Goal: Find specific page/section: Find specific page/section

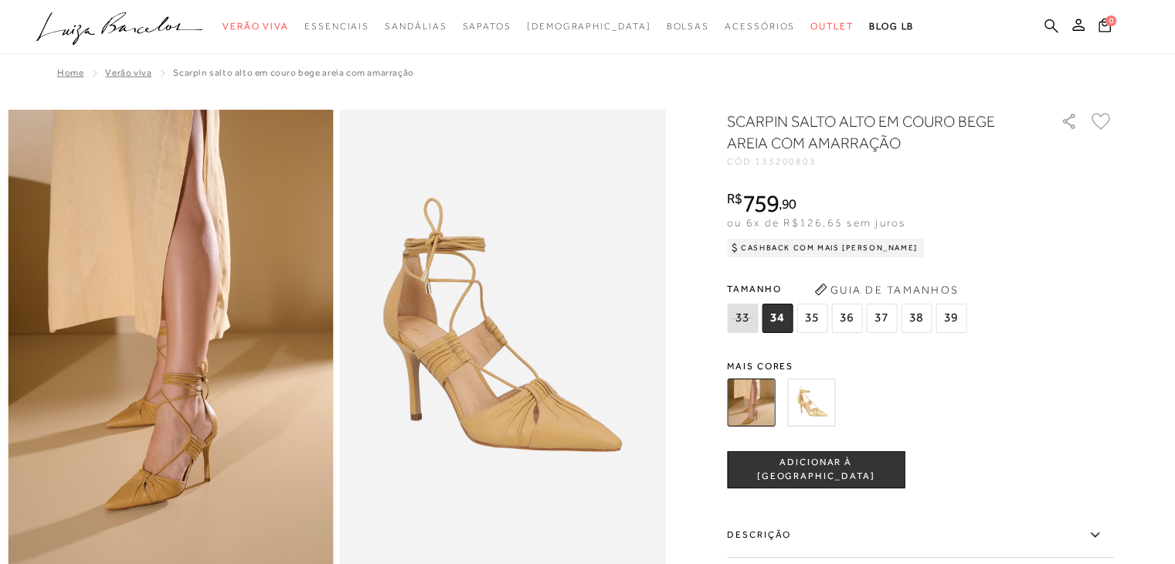
click at [1050, 32] on icon at bounding box center [1051, 26] width 14 height 15
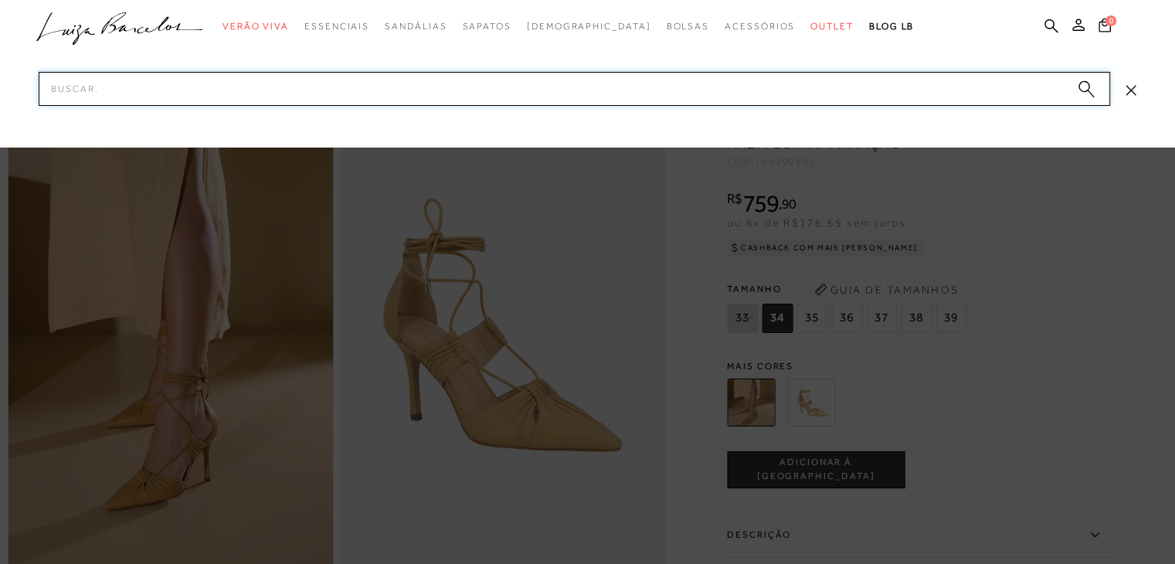
click at [996, 81] on input "Pesquisar" at bounding box center [574, 89] width 1071 height 34
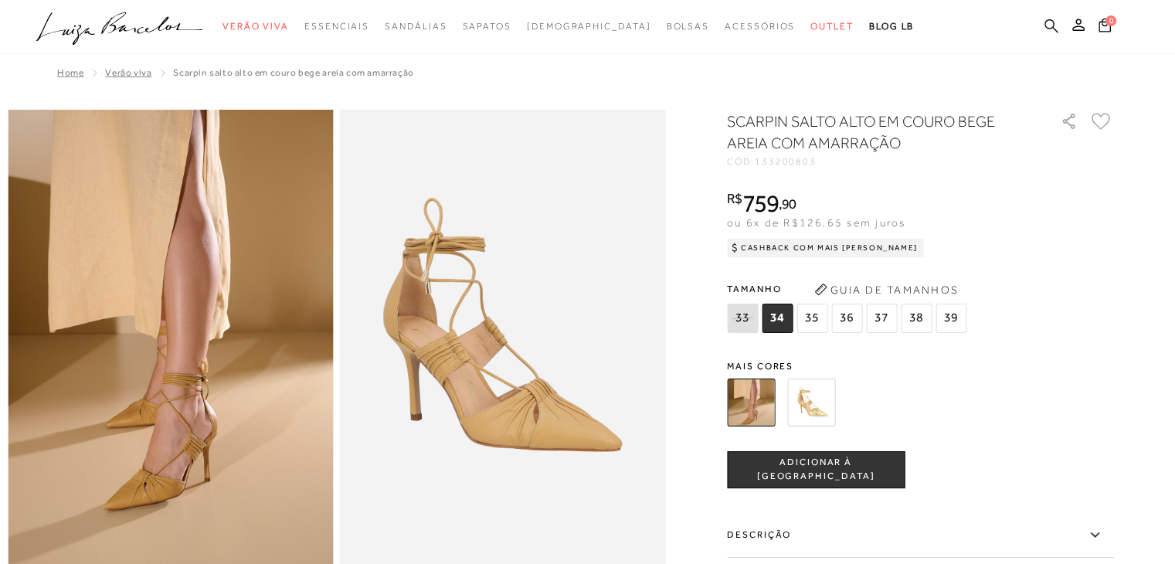
click at [1045, 27] on icon at bounding box center [1051, 26] width 14 height 14
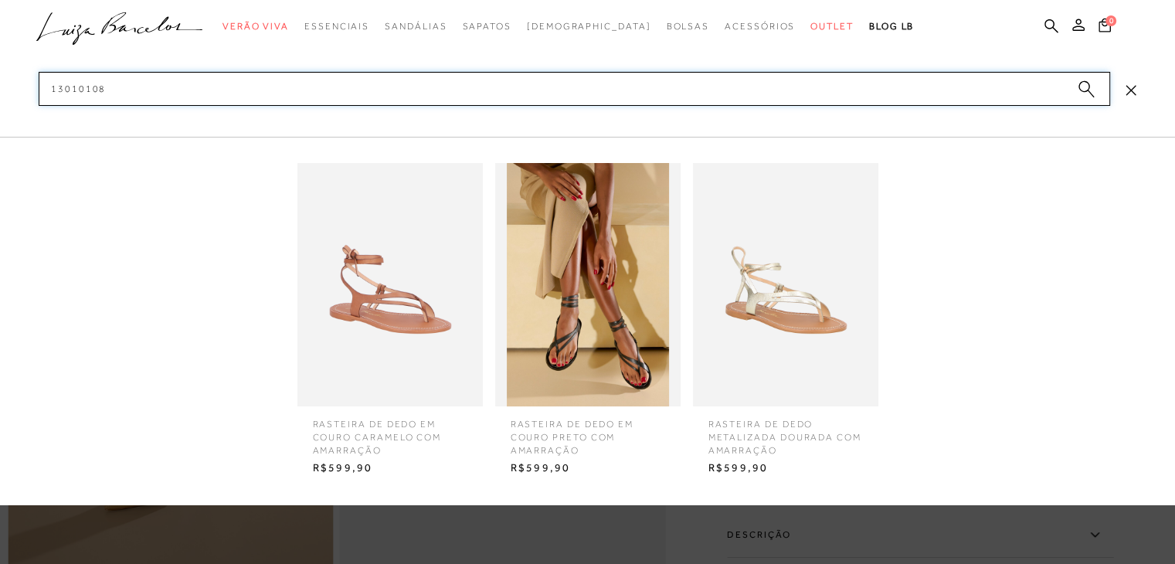
type input "13010108"
click at [564, 429] on span "RASTEIRA DE DEDO EM COURO PRETO COM AMARRAÇÃO" at bounding box center [588, 431] width 178 height 50
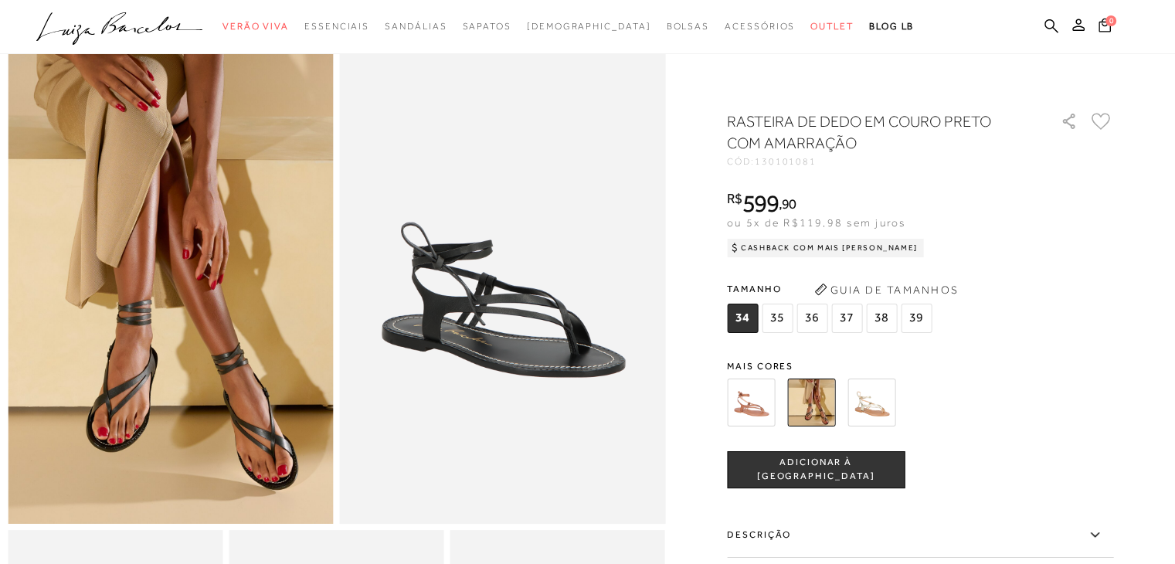
scroll to position [154, 0]
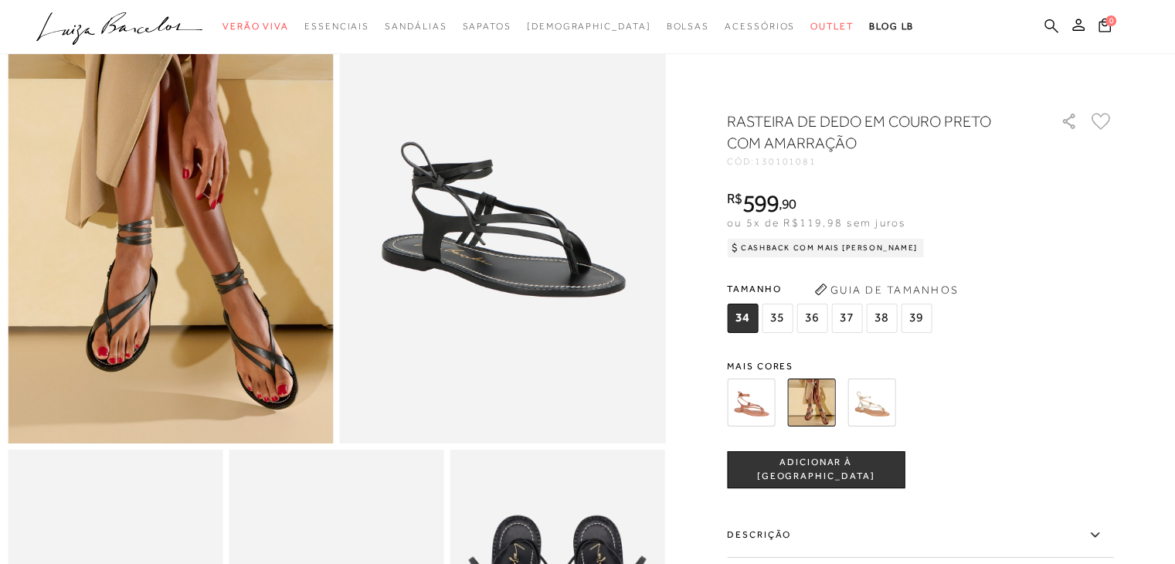
click at [1052, 22] on icon at bounding box center [1051, 26] width 14 height 14
click at [1053, 25] on icon at bounding box center [1051, 26] width 14 height 14
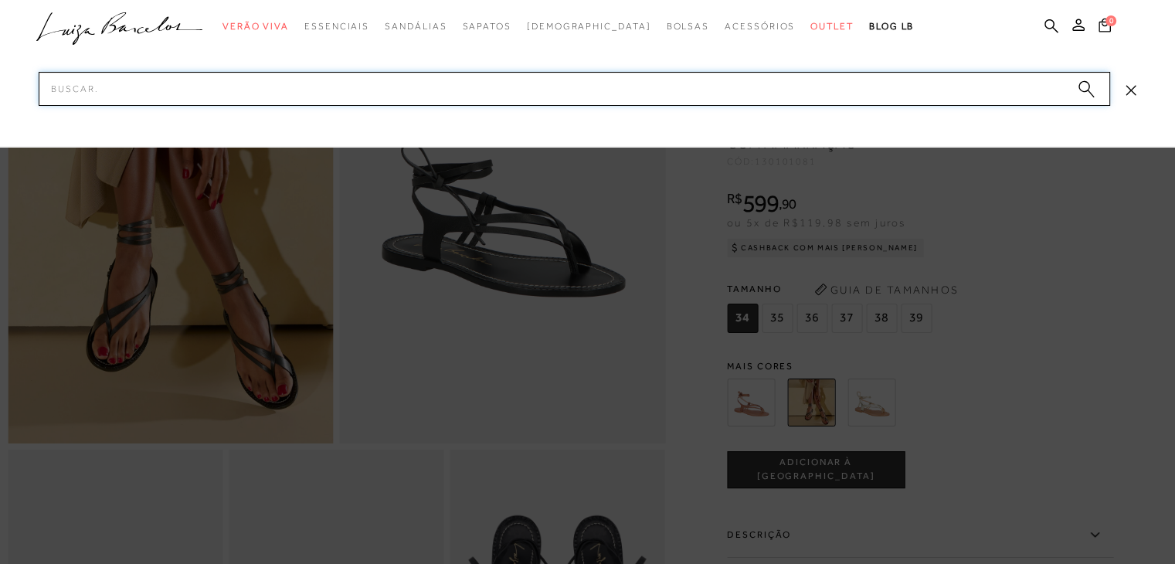
click at [534, 83] on input "Pesquisar" at bounding box center [574, 89] width 1071 height 34
paste input "12730027-1"
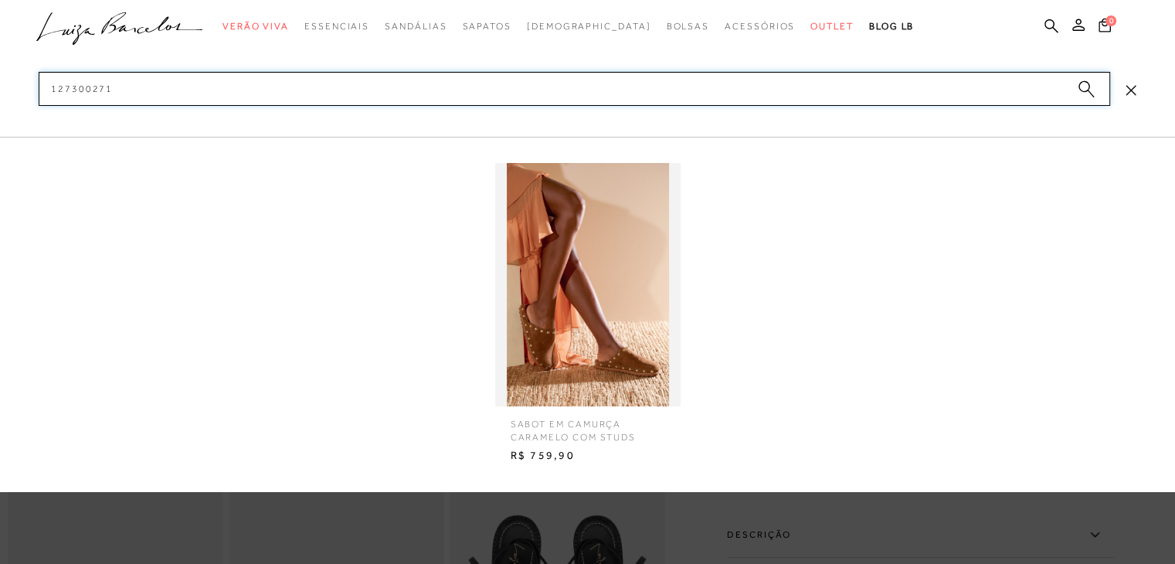
type input "127300271"
click at [599, 427] on span "SABOT EM CAMURÇA CARAMELO COM STUDS" at bounding box center [588, 425] width 178 height 38
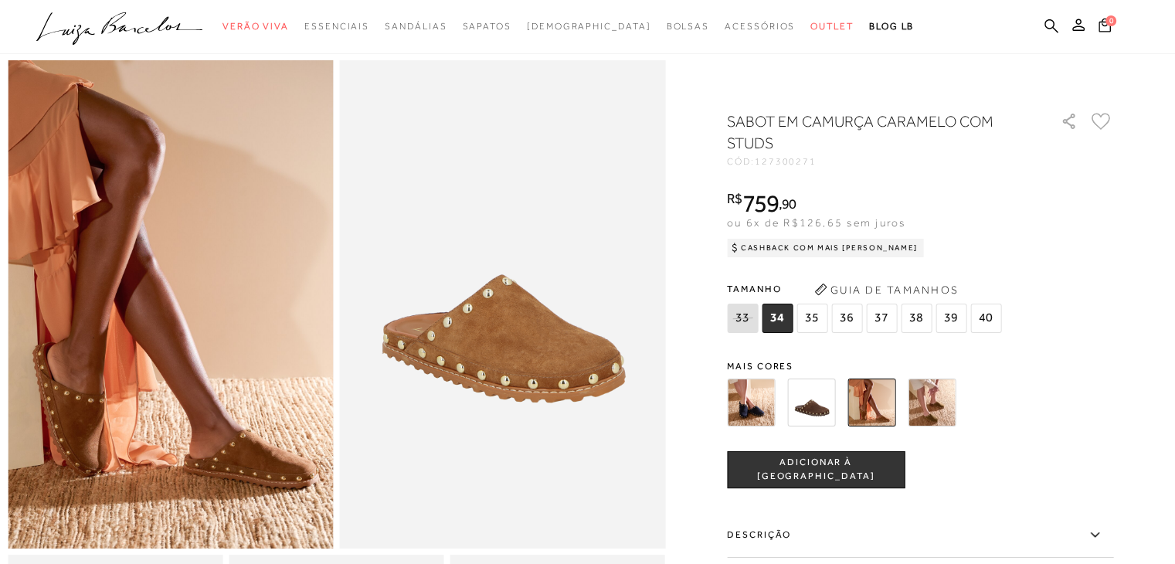
scroll to position [77, 0]
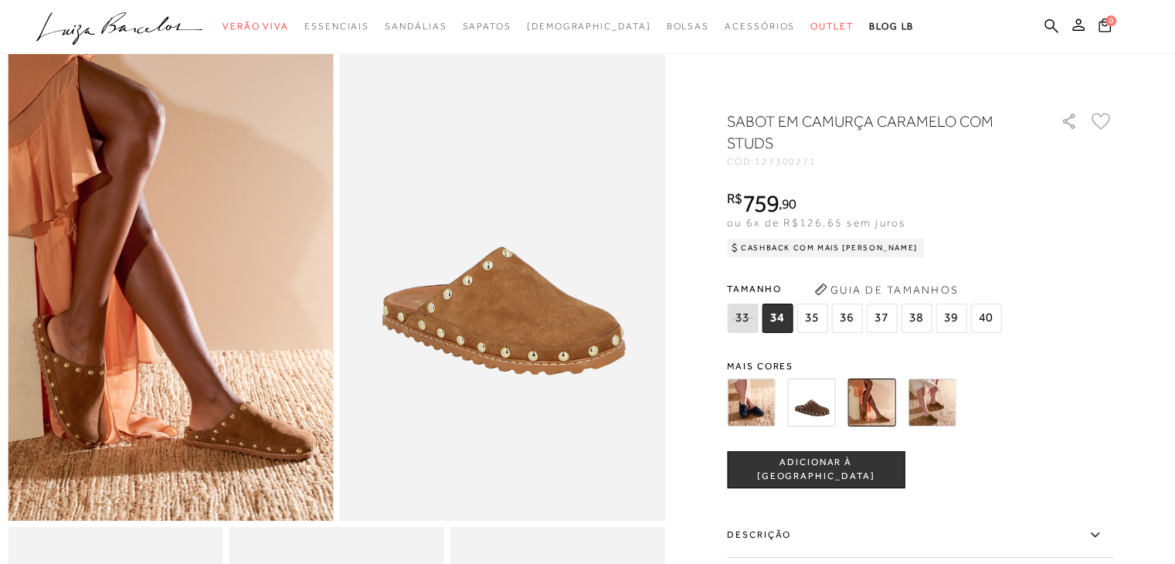
drag, startPoint x: 1047, startPoint y: 19, endPoint x: 1016, endPoint y: 58, distance: 49.5
click at [1047, 19] on icon at bounding box center [1051, 26] width 14 height 14
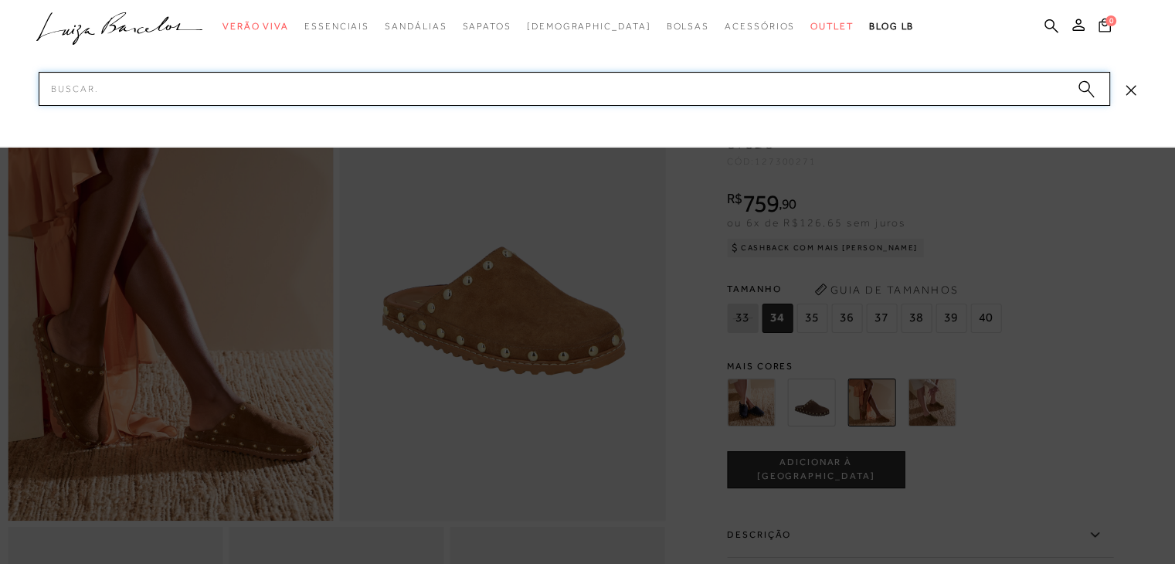
click at [973, 95] on input "Pesquisar" at bounding box center [574, 89] width 1071 height 34
paste input "13660032-4"
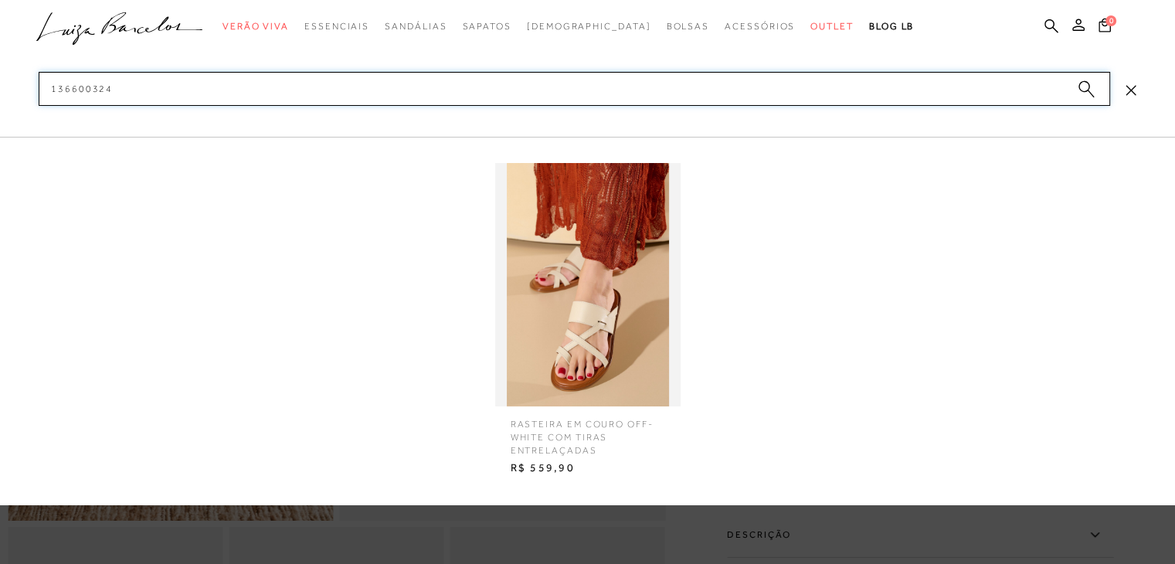
type input "136600324"
click at [561, 433] on span "RASTEIRA EM COURO OFF-WHITE COM TIRAS ENTRELAÇADAS" at bounding box center [588, 431] width 178 height 50
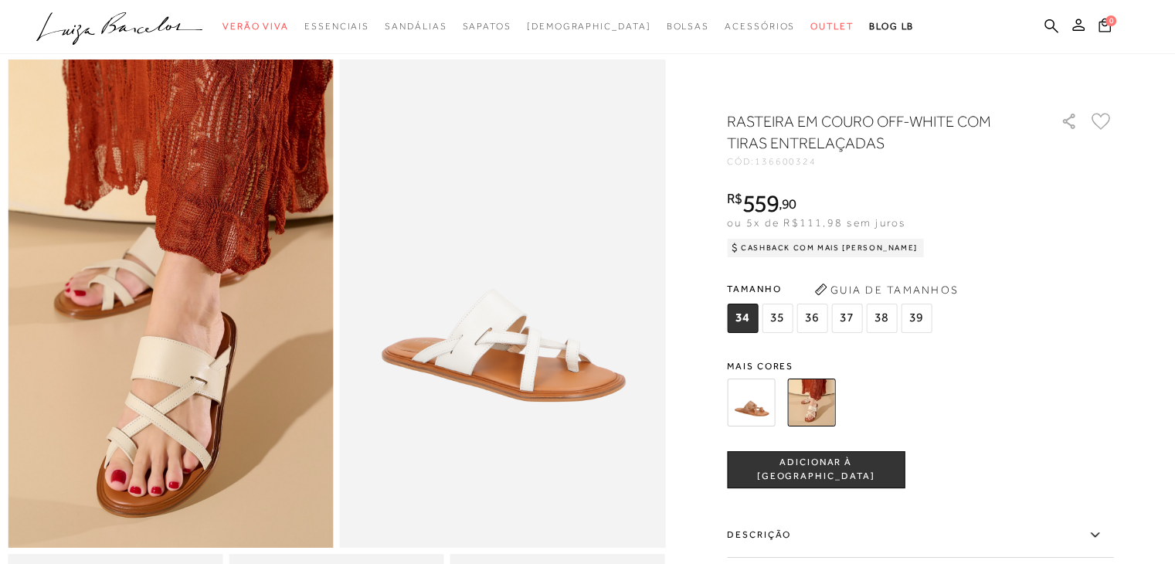
scroll to position [77, 0]
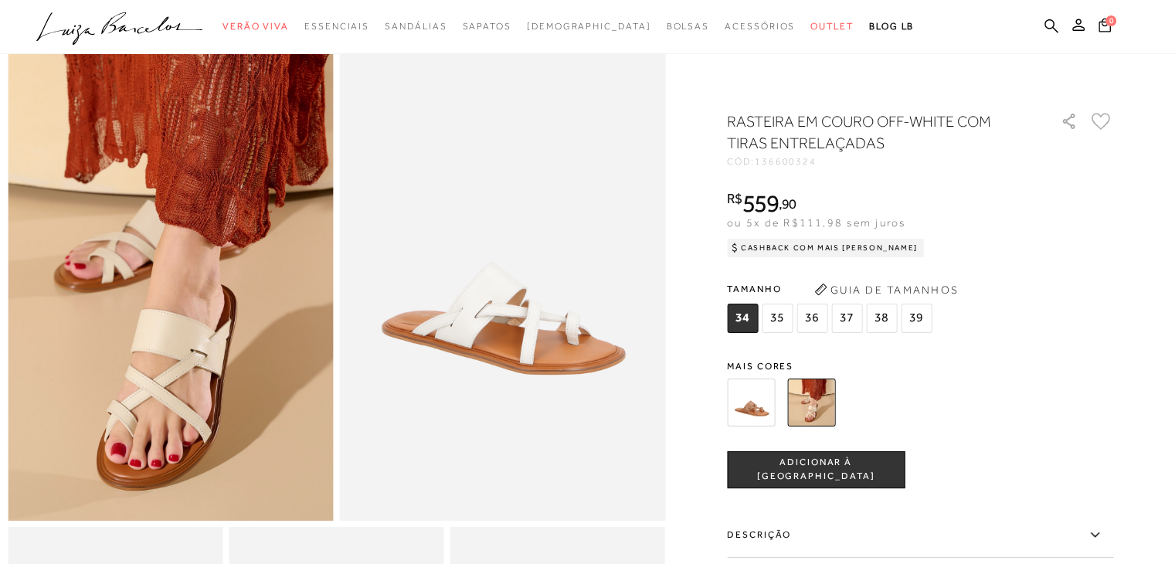
click at [1050, 10] on div at bounding box center [587, 27] width 1175 height 54
click at [1048, 14] on ul ".a{fill-rule:evenodd;} Verão Viva Em alta Favoritos das Influenciadoras Apostas…" at bounding box center [575, 26] width 1079 height 29
click at [1047, 20] on icon at bounding box center [1051, 26] width 14 height 14
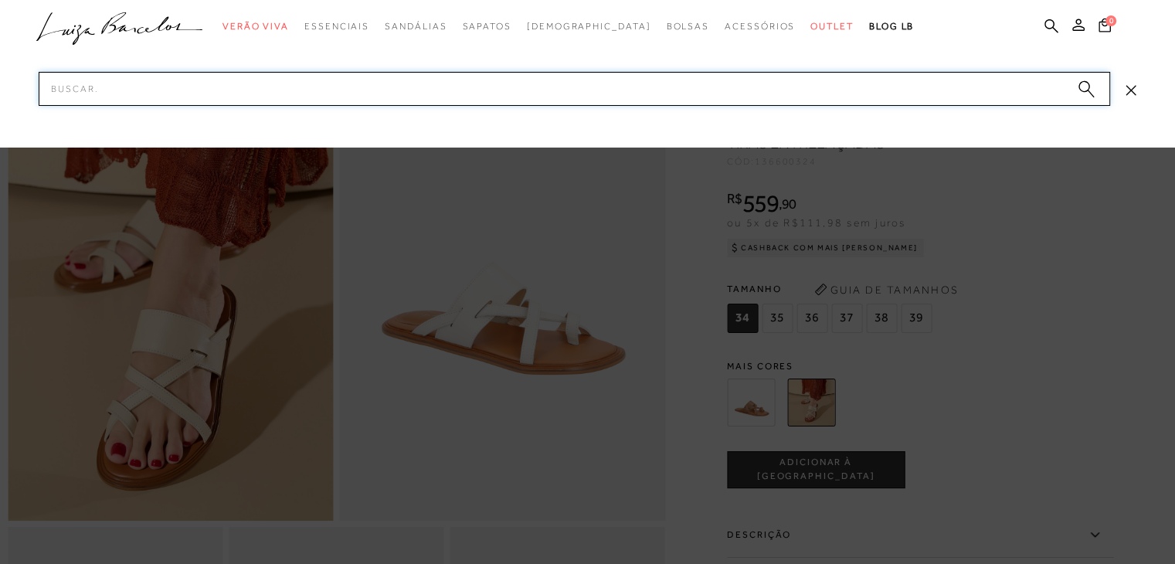
click at [971, 91] on input "Pesquisar" at bounding box center [574, 89] width 1071 height 34
paste input "12730027-1"
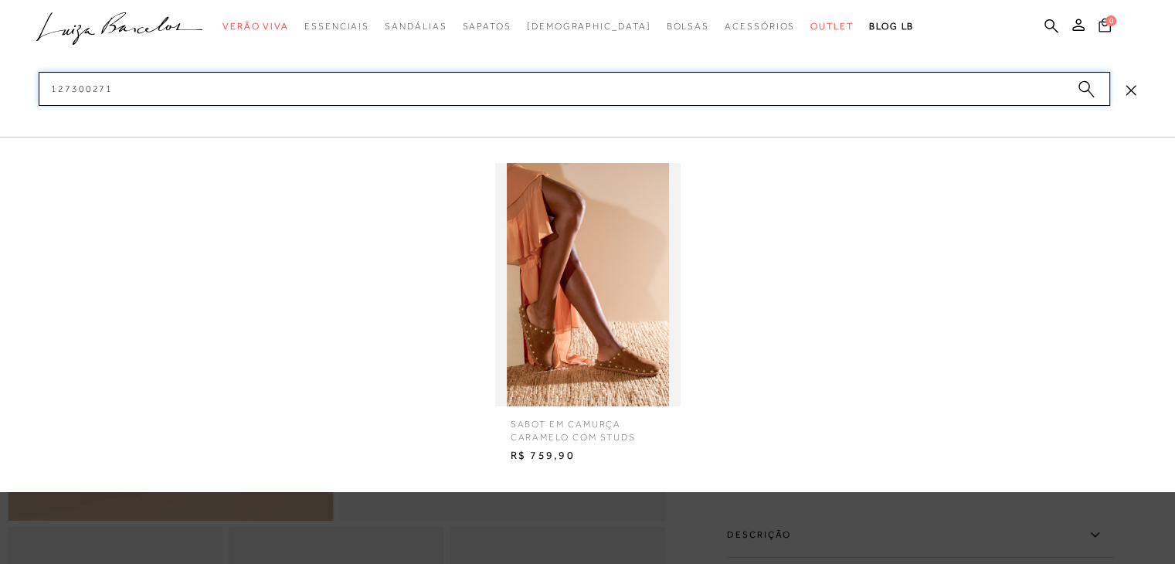
type input "127300271"
click at [606, 418] on span "SABOT EM CAMURÇA CARAMELO COM STUDS" at bounding box center [588, 425] width 178 height 38
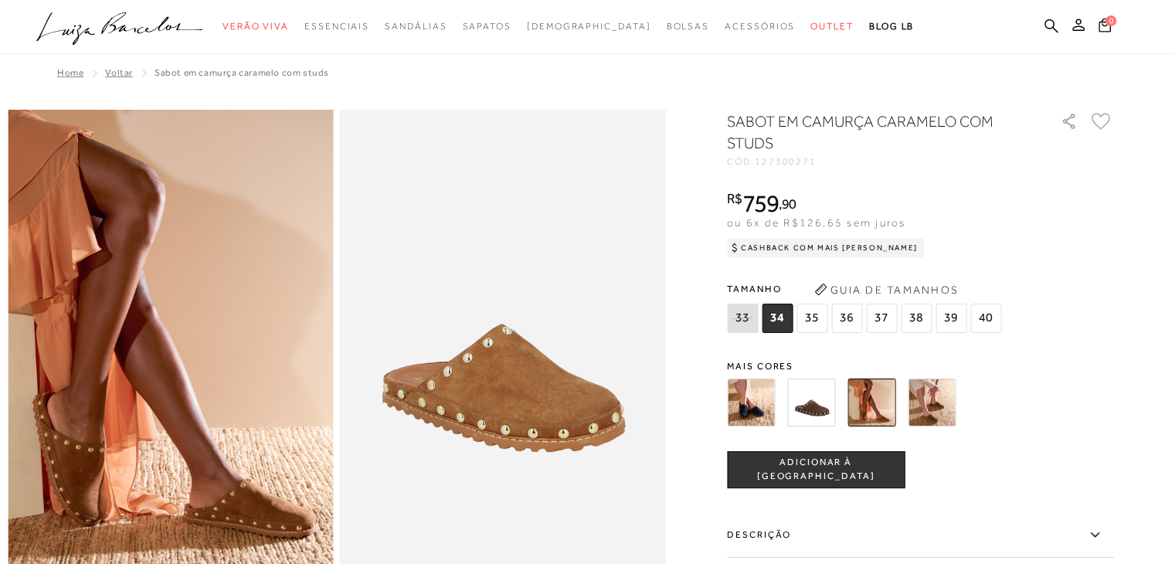
click at [1042, 28] on ul ".a{fill-rule:evenodd;} Verão Viva Em alta Favoritos das Influenciadoras Apostas…" at bounding box center [575, 26] width 1079 height 29
click at [1043, 25] on ul ".a{fill-rule:evenodd;} Verão Viva Em alta Favoritos das Influenciadoras Apostas…" at bounding box center [575, 26] width 1079 height 29
drag, startPoint x: 1047, startPoint y: 22, endPoint x: 1040, endPoint y: 30, distance: 11.5
click at [1048, 22] on icon at bounding box center [1051, 26] width 14 height 15
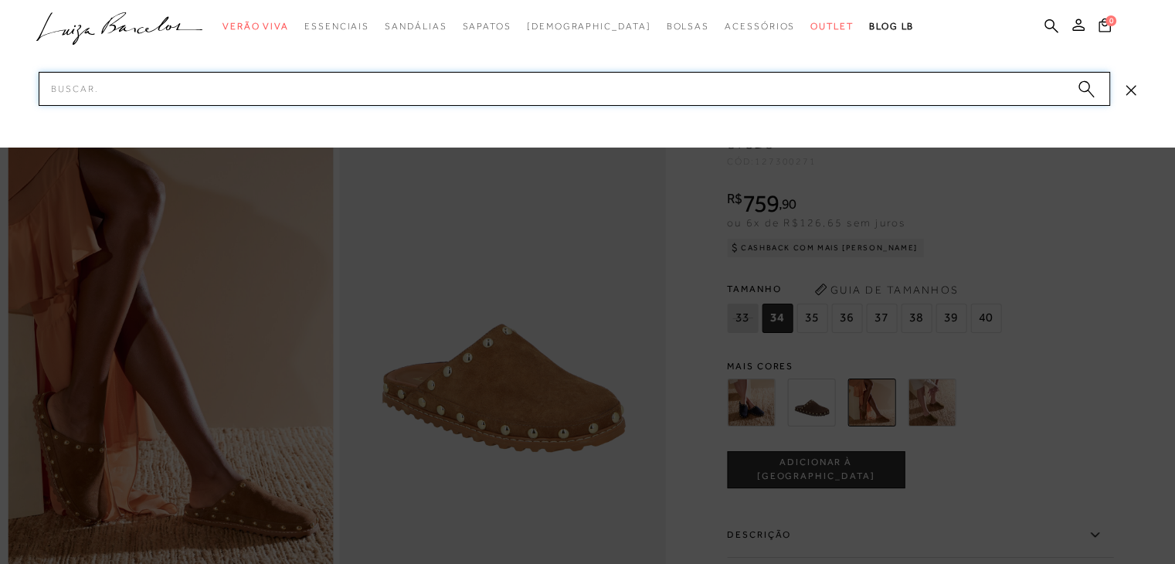
click at [986, 89] on input "Pesquisar" at bounding box center [574, 89] width 1071 height 34
paste input "13790029-2"
type input "137900292"
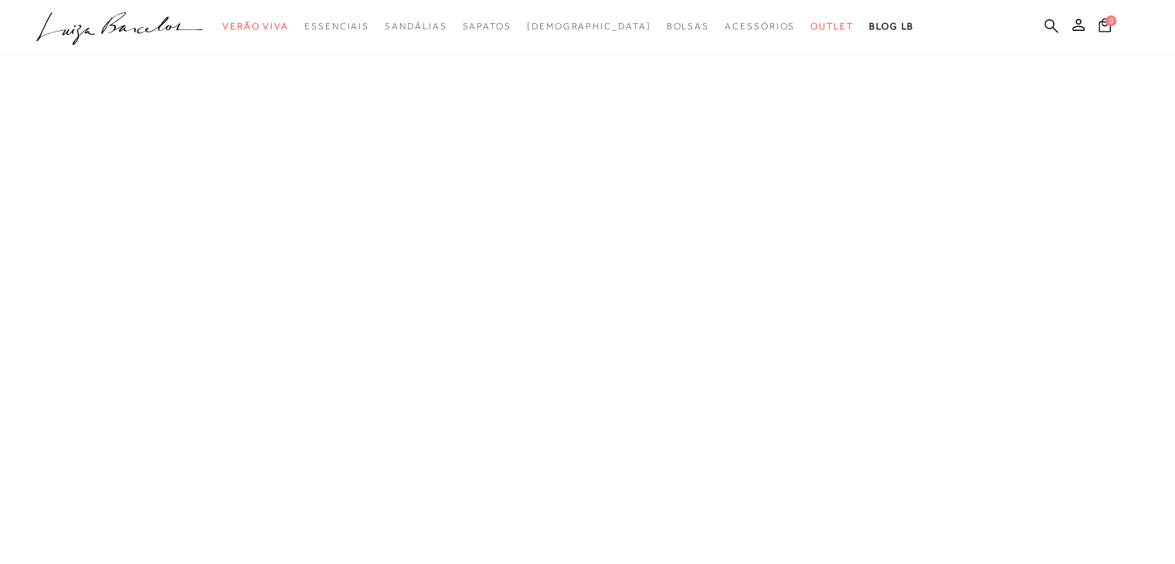
click at [1050, 26] on icon at bounding box center [1051, 26] width 14 height 14
click at [1047, 23] on icon at bounding box center [1051, 26] width 14 height 15
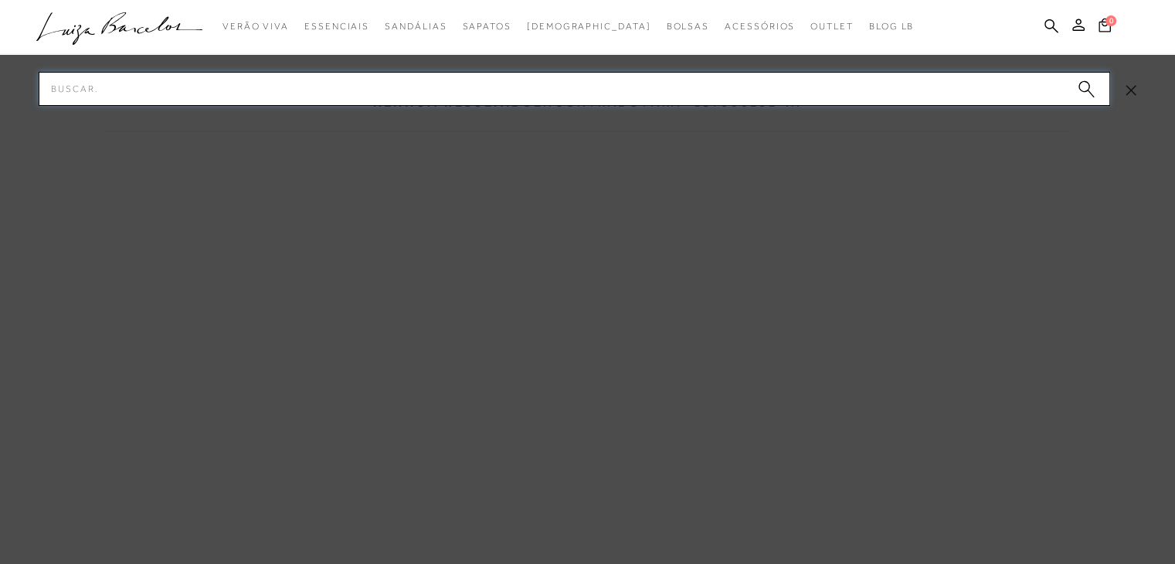
click at [967, 93] on input "Pesquisar" at bounding box center [574, 89] width 1071 height 34
paste input "13790029-2"
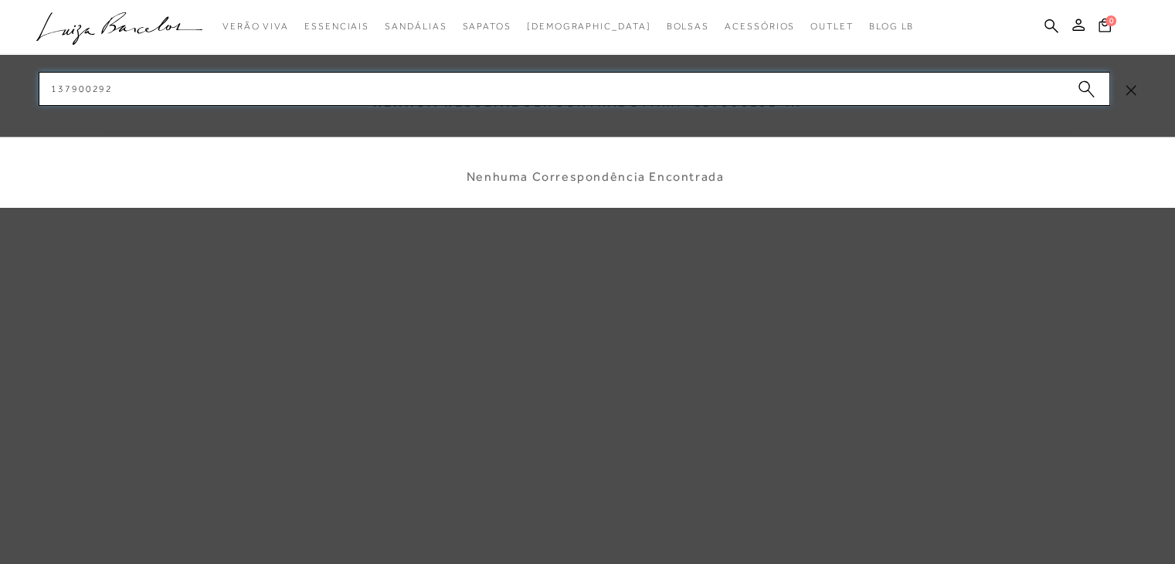
type input "137900292"
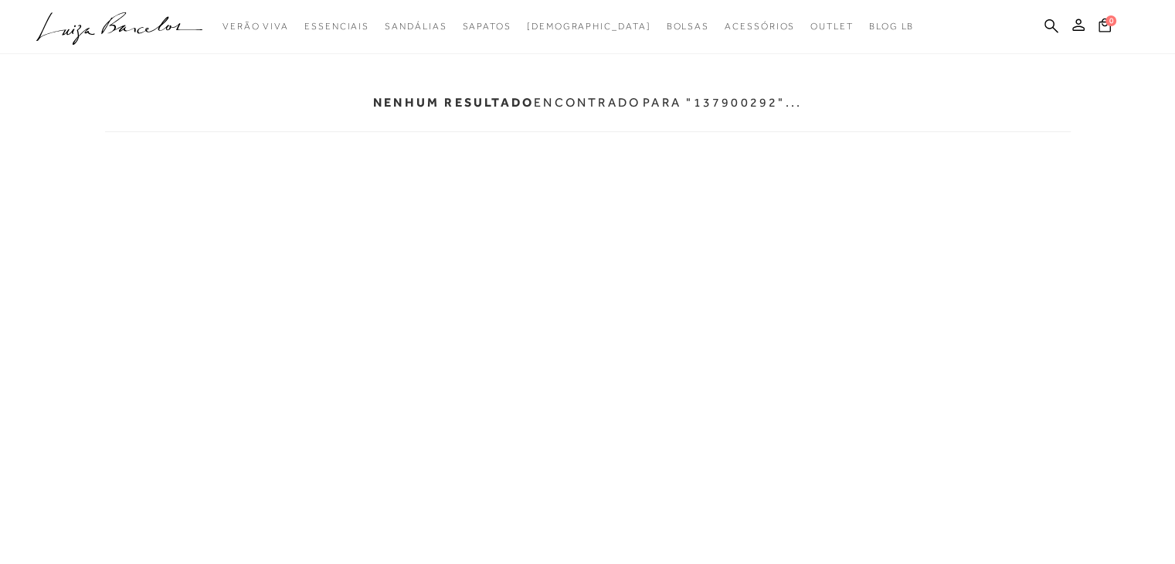
click at [300, 457] on div "Nenhum resultado encontrado para "137900292"..." at bounding box center [587, 297] width 989 height 593
click at [751, 170] on div "Nenhum resultado encontrado para "137900292"..." at bounding box center [587, 297] width 989 height 593
click at [1053, 27] on icon at bounding box center [1051, 26] width 14 height 14
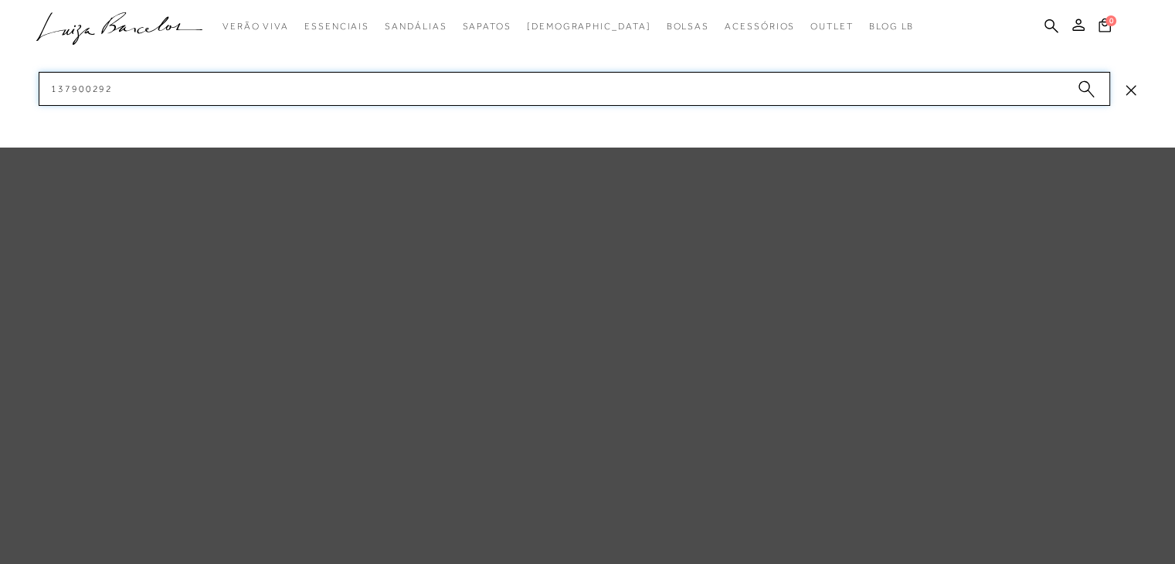
click at [991, 82] on input "137900292" at bounding box center [574, 89] width 1071 height 34
drag, startPoint x: 238, startPoint y: 89, endPoint x: 26, endPoint y: 100, distance: 211.9
click at [93, 1] on div "categoryHeader .a{fill-rule:evenodd;} Verão Viva Em alta Modelo Sapatos" at bounding box center [587, 0] width 989 height 1
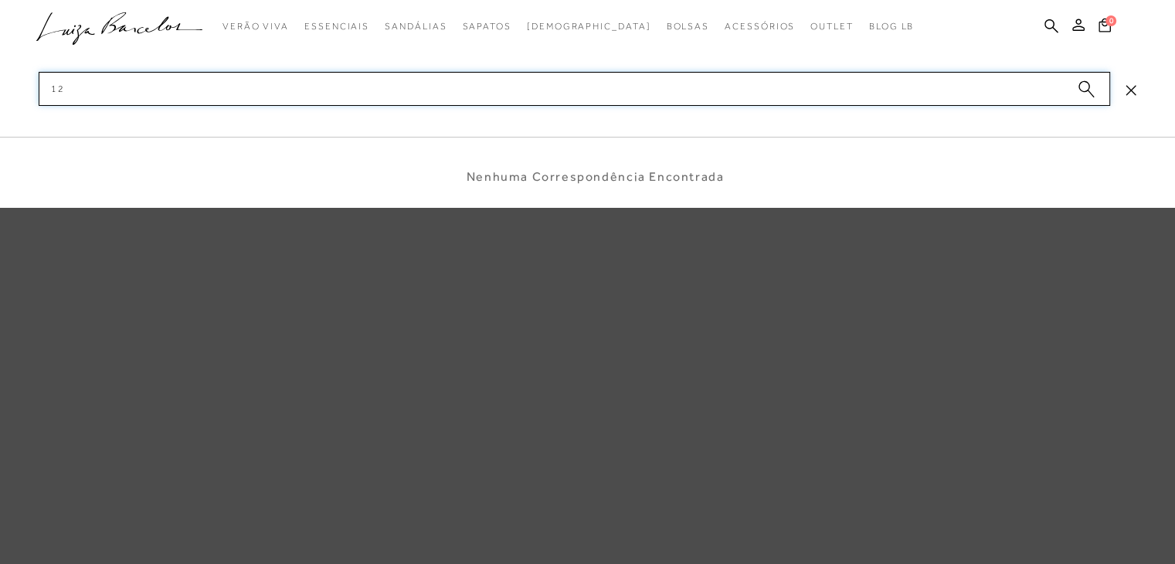
type input "1"
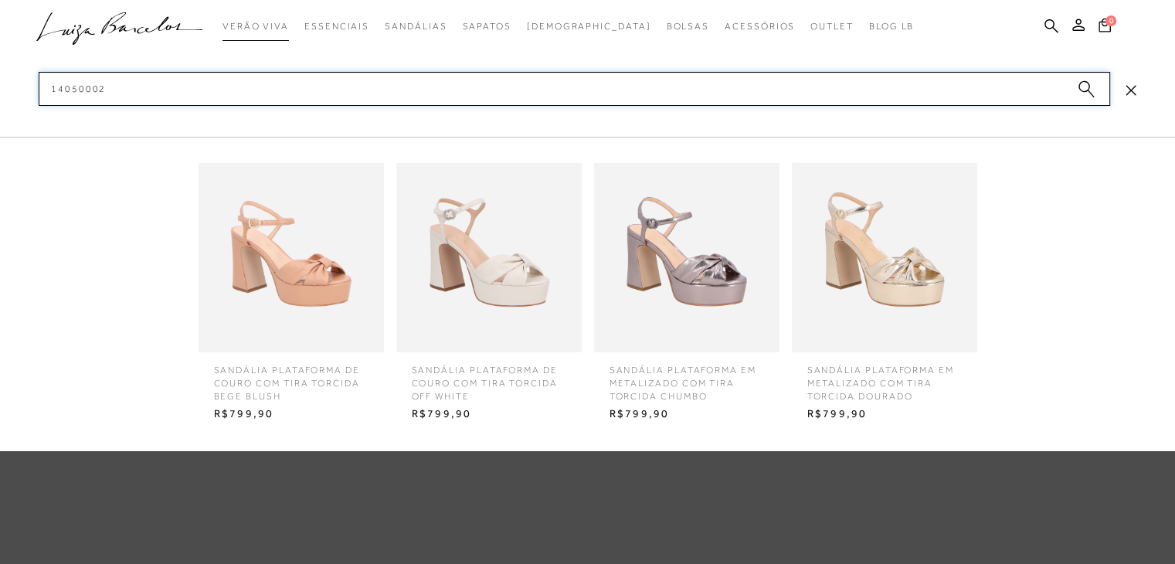
type input "14050002"
